Goal: Check status: Check status

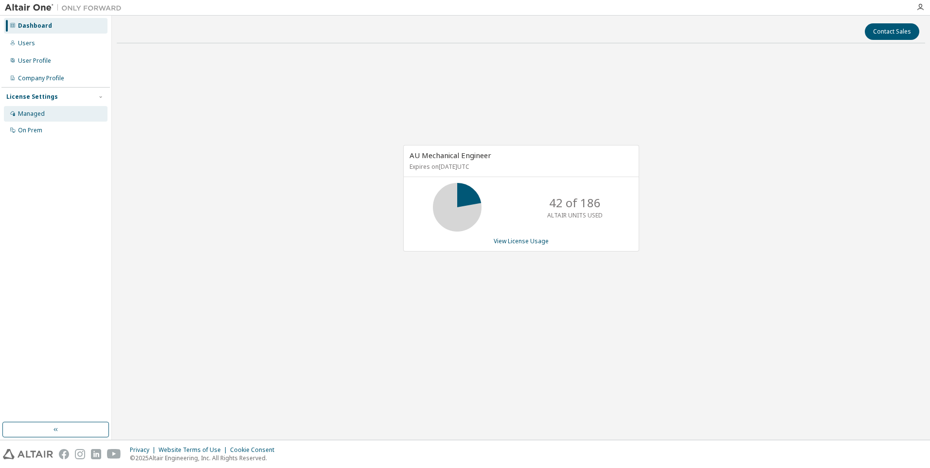
click at [20, 112] on div "Managed" at bounding box center [31, 114] width 27 height 8
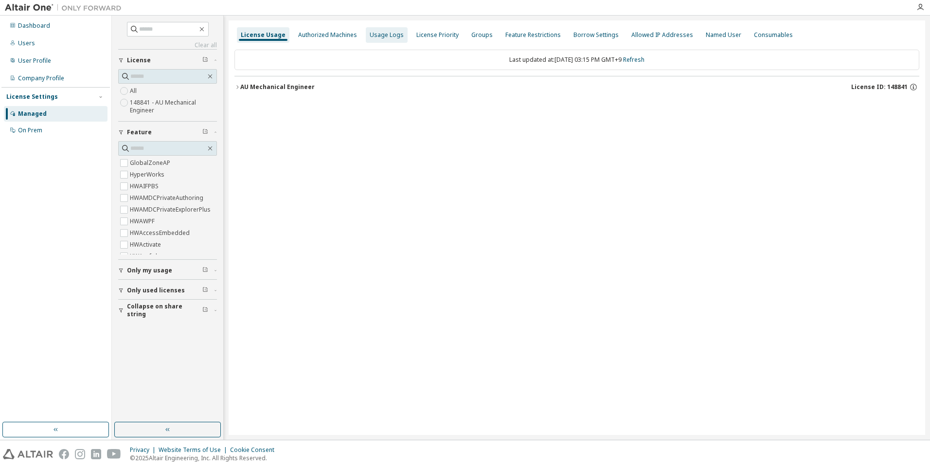
click at [383, 34] on div "Usage Logs" at bounding box center [387, 35] width 34 height 8
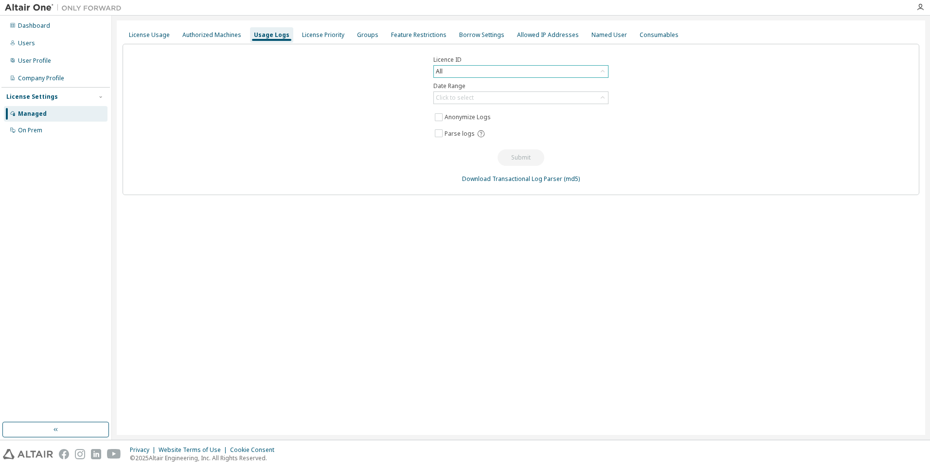
click at [461, 69] on div "All" at bounding box center [521, 72] width 174 height 12
click at [462, 70] on div "All" at bounding box center [521, 72] width 174 height 12
click at [377, 101] on div "Licence ID All Date Range Click to select Anonymize Logs Parse logs Submit Down…" at bounding box center [521, 119] width 797 height 151
click at [157, 38] on div "License Usage" at bounding box center [149, 35] width 41 height 8
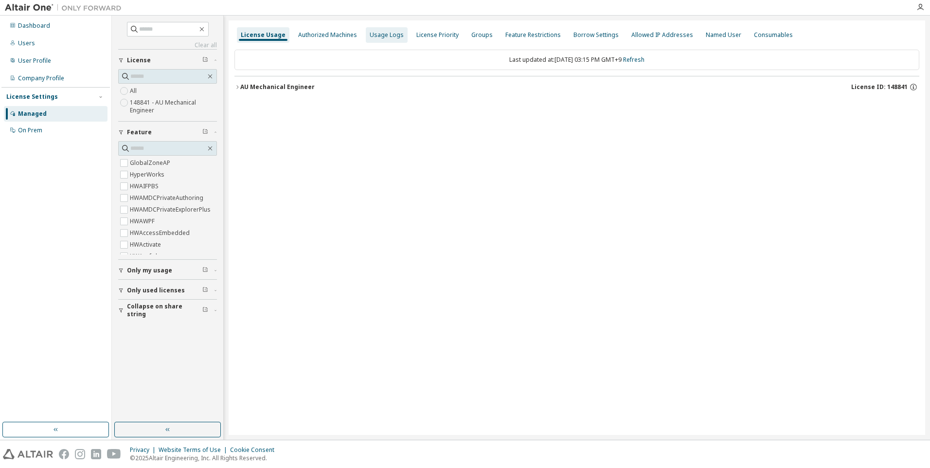
click at [379, 35] on div "Usage Logs" at bounding box center [387, 35] width 34 height 8
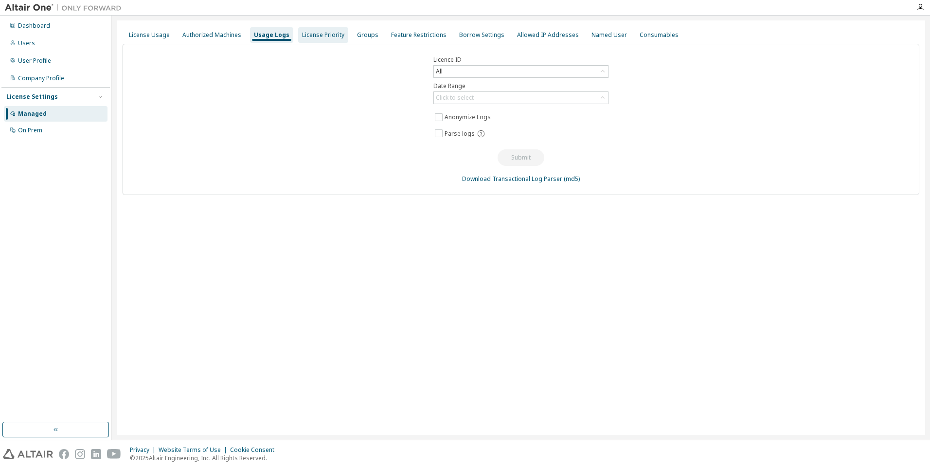
click at [330, 35] on div "License Priority" at bounding box center [323, 35] width 42 height 8
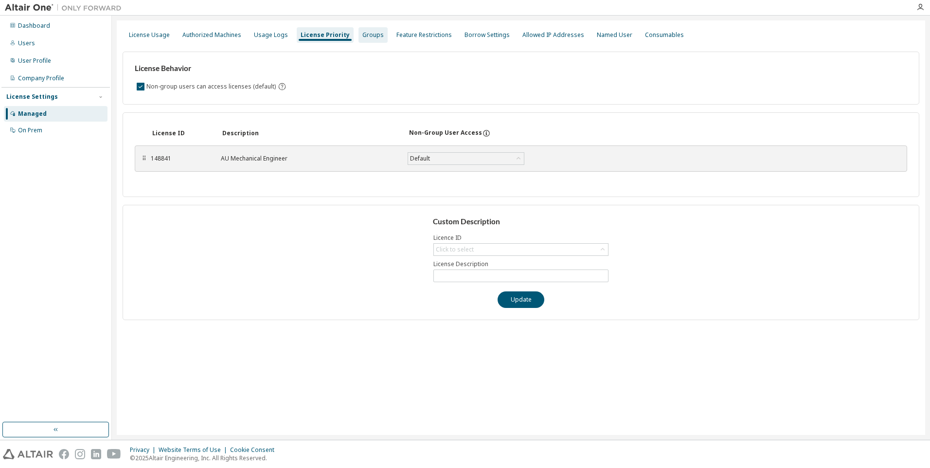
click at [363, 37] on div "Groups" at bounding box center [373, 35] width 21 height 8
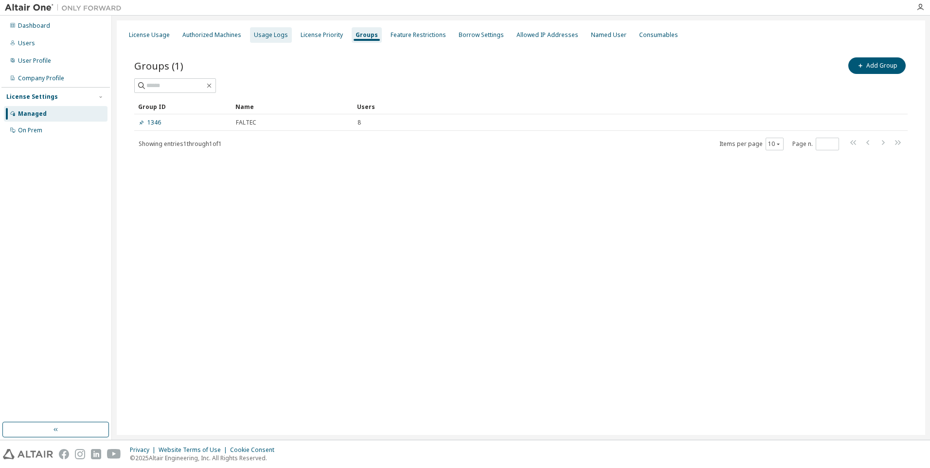
click at [273, 37] on div "Usage Logs" at bounding box center [271, 35] width 34 height 8
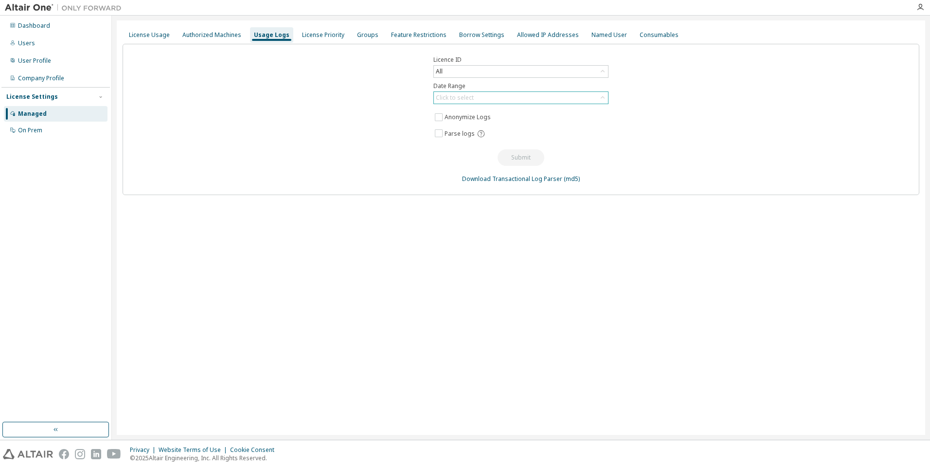
click at [500, 95] on div "Click to select" at bounding box center [521, 98] width 174 height 12
click at [476, 151] on li "Custom Date Range" at bounding box center [521, 150] width 172 height 13
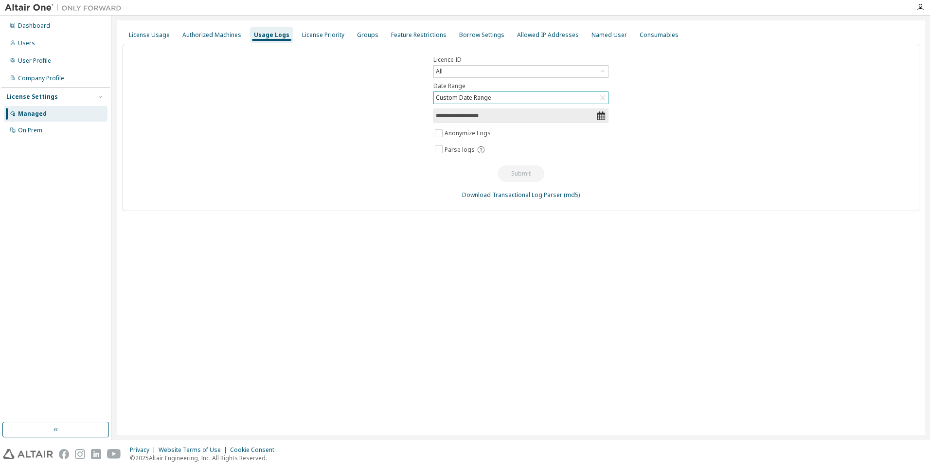
click at [599, 116] on icon at bounding box center [602, 116] width 10 height 10
click at [602, 117] on icon at bounding box center [602, 116] width 10 height 10
click at [592, 117] on input "**********" at bounding box center [516, 116] width 161 height 10
select select "*"
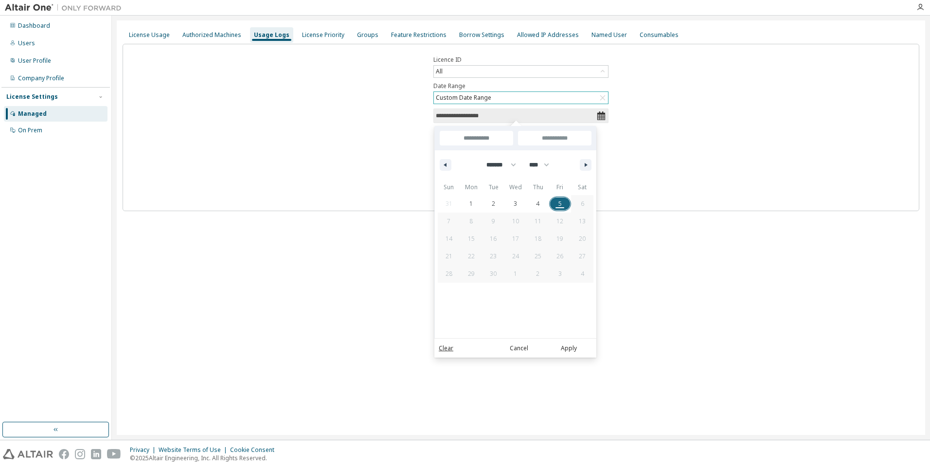
drag, startPoint x: 551, startPoint y: 119, endPoint x: 493, endPoint y: 118, distance: 58.4
click at [544, 119] on input "**********" at bounding box center [516, 116] width 161 height 10
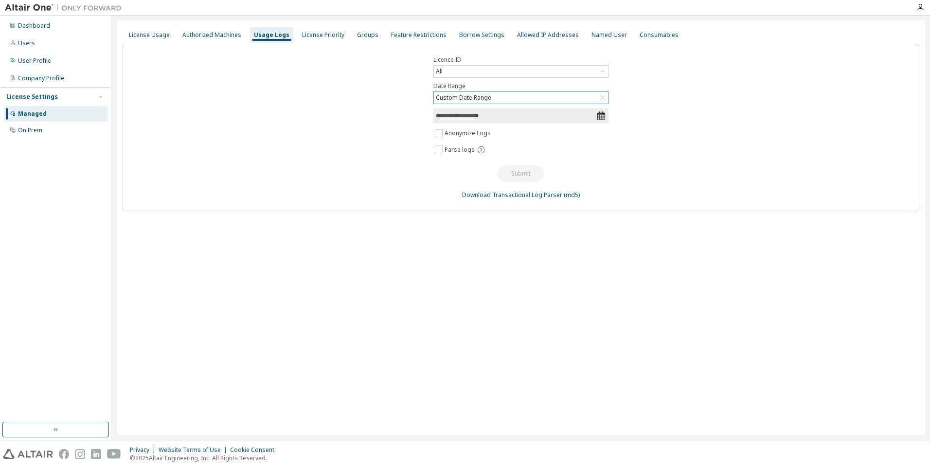
click at [490, 118] on input "**********" at bounding box center [516, 116] width 161 height 10
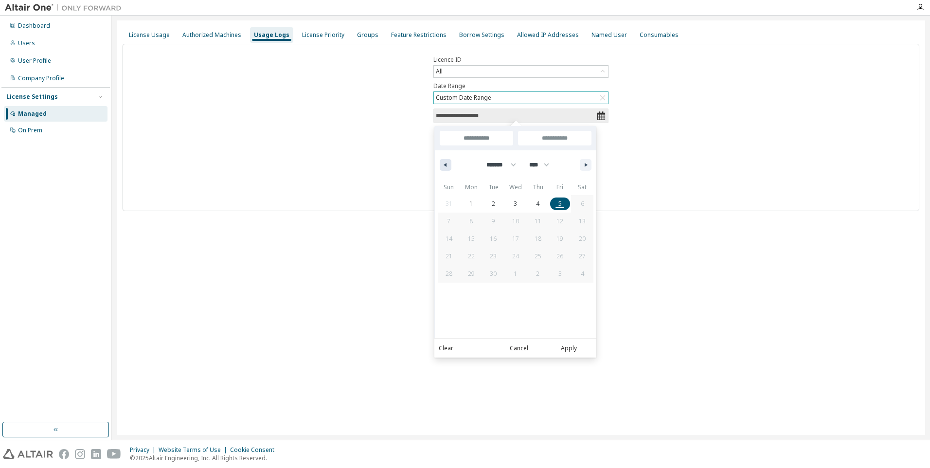
click at [447, 163] on button "button" at bounding box center [446, 165] width 12 height 12
select select "*"
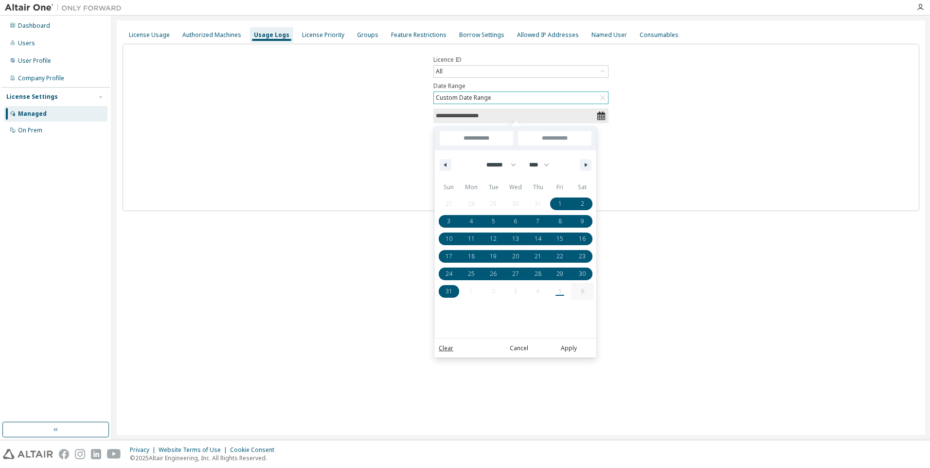
drag, startPoint x: 564, startPoint y: 200, endPoint x: 453, endPoint y: 291, distance: 143.6
click at [453, 291] on div "27 28 29 30 31 1 2 3 4 5 6 7 8 9 10 11 12 13 14 15 16 17 18 19 20 21 22 23 24 2…" at bounding box center [516, 247] width 156 height 105
type input "*"
type input "**********"
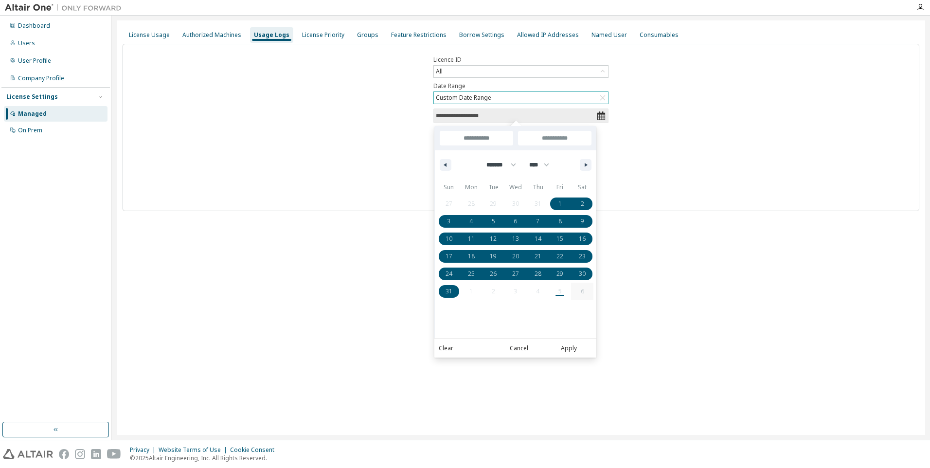
type input "**********"
click at [569, 337] on button "Apply" at bounding box center [568, 348] width 47 height 11
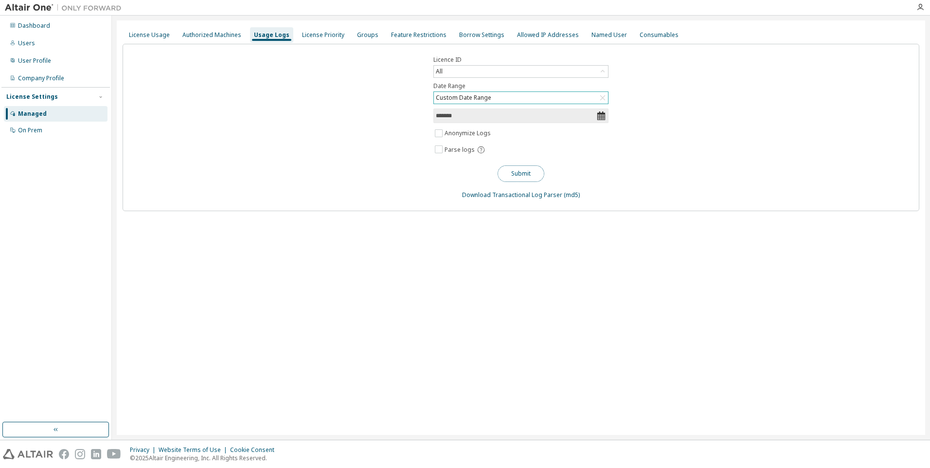
click at [527, 174] on button "Submit" at bounding box center [521, 173] width 47 height 17
